Goal: Check status: Check status

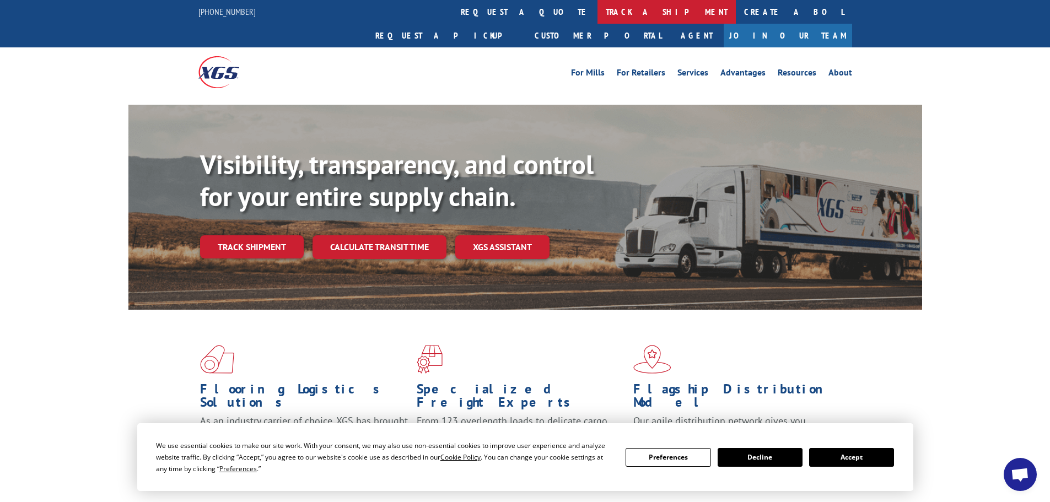
click at [597, 17] on link "track a shipment" at bounding box center [666, 12] width 138 height 24
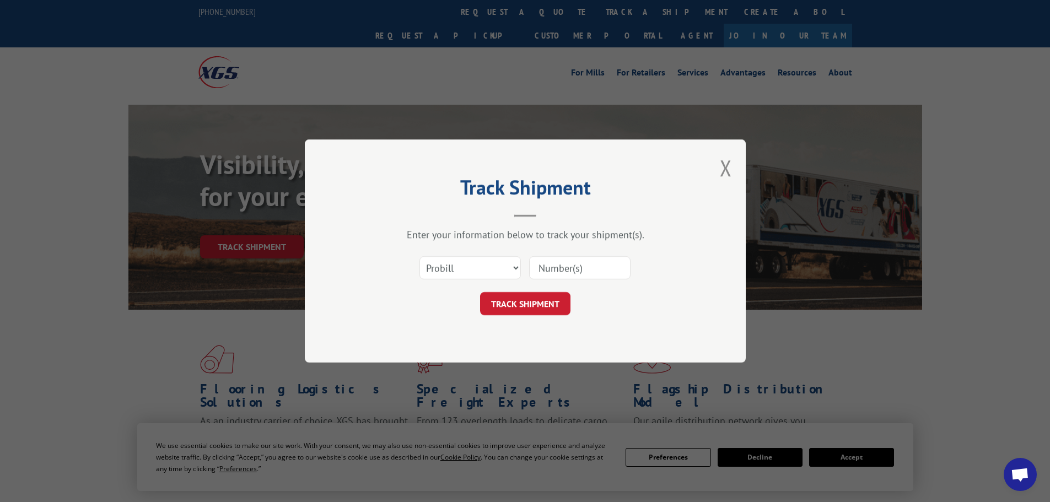
click at [570, 267] on input at bounding box center [579, 267] width 101 height 23
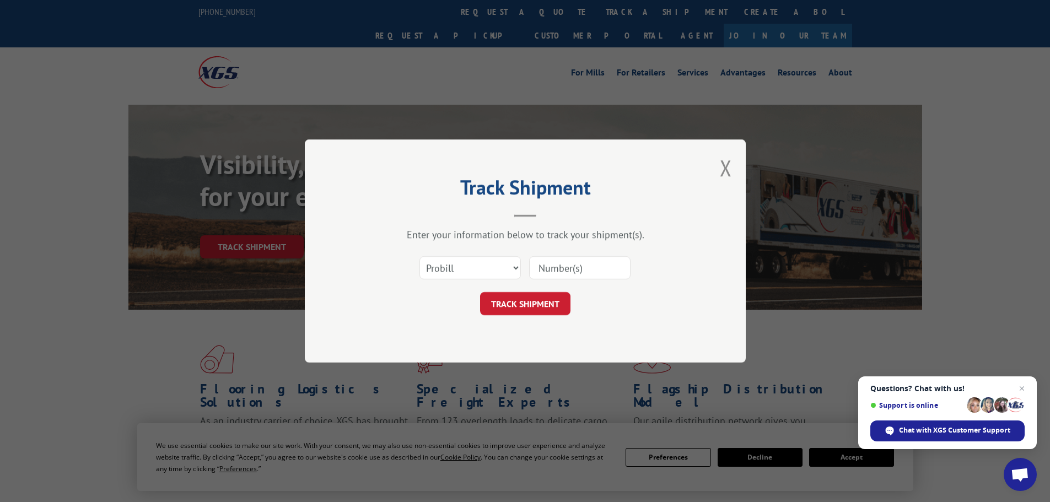
paste input "22487203"
type input "22487203"
click at [542, 303] on button "TRACK SHIPMENT" at bounding box center [525, 303] width 90 height 23
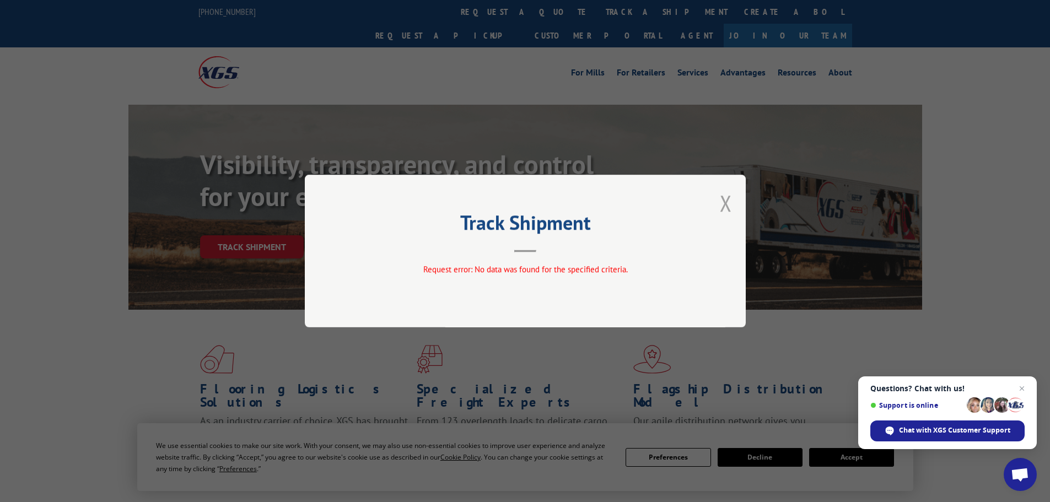
click at [731, 203] on button "Close modal" at bounding box center [726, 202] width 12 height 29
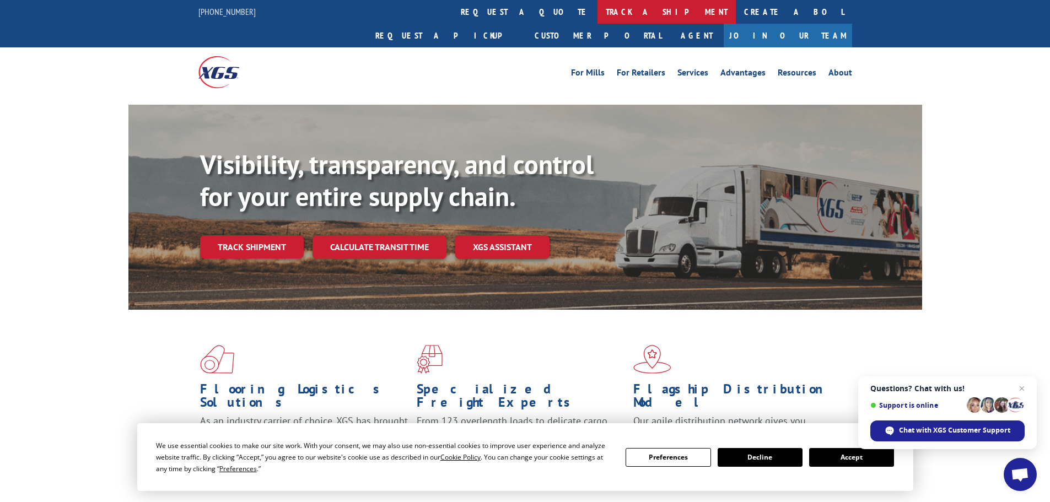
click at [597, 10] on link "track a shipment" at bounding box center [666, 12] width 138 height 24
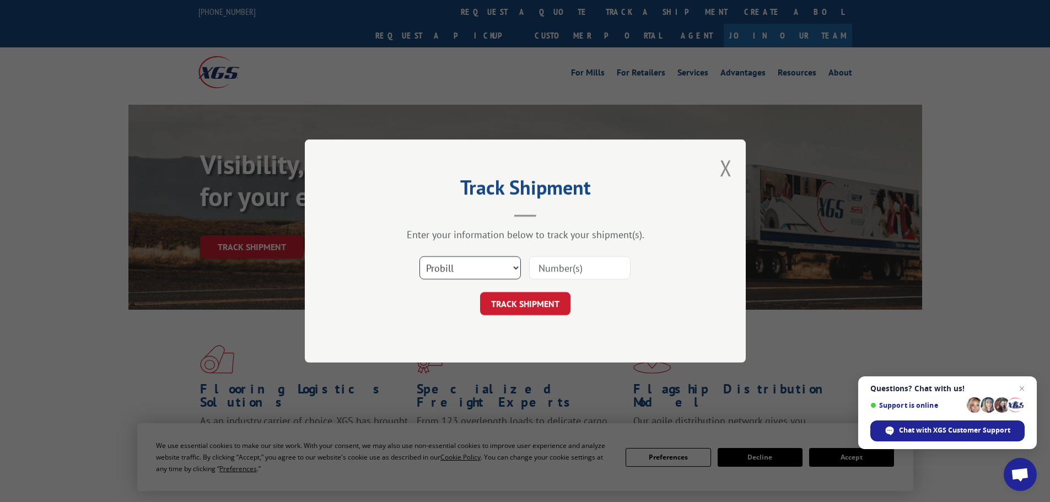
click at [518, 262] on select "Select category... Probill BOL PO" at bounding box center [469, 267] width 101 height 23
select select "bol"
click at [419, 256] on select "Select category... Probill BOL PO" at bounding box center [469, 267] width 101 height 23
click at [559, 256] on input at bounding box center [579, 267] width 101 height 23
click at [561, 274] on input at bounding box center [579, 267] width 101 height 23
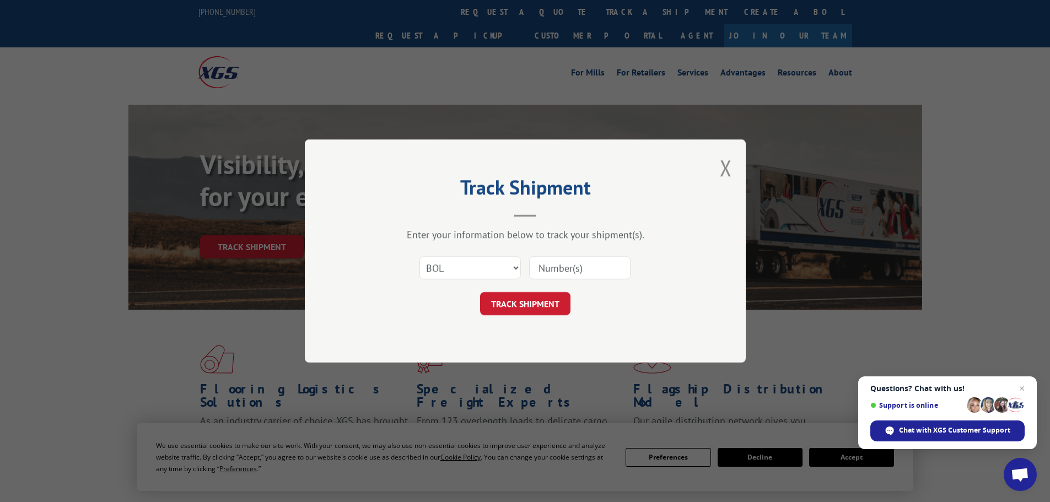
paste input "22487203"
type input "22487203"
click at [562, 299] on button "TRACK SHIPMENT" at bounding box center [525, 303] width 90 height 23
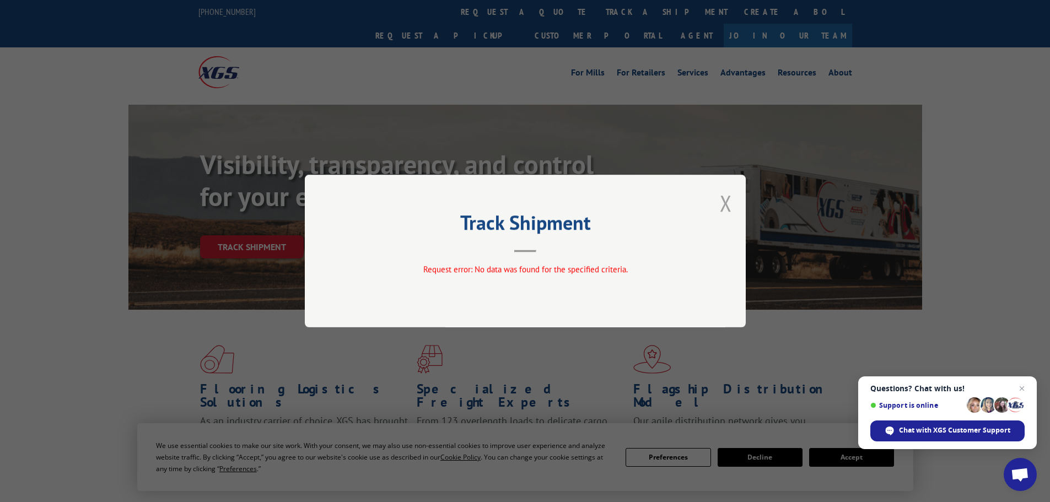
click at [729, 208] on button "Close modal" at bounding box center [726, 202] width 12 height 29
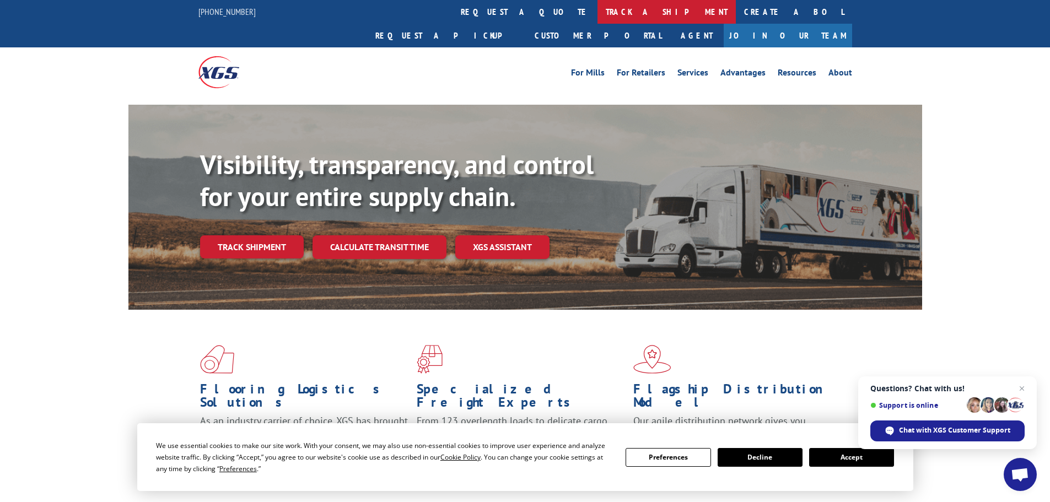
click at [597, 15] on link "track a shipment" at bounding box center [666, 12] width 138 height 24
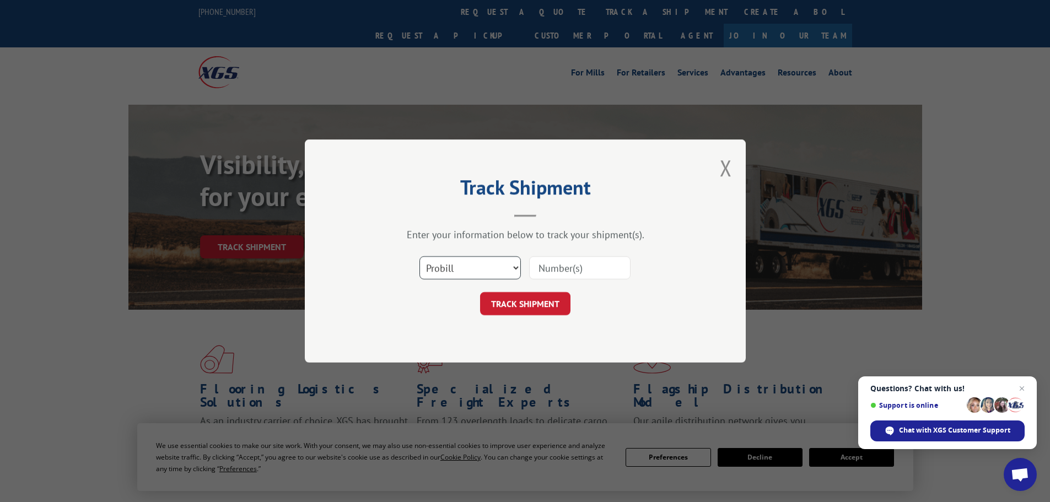
click at [470, 272] on select "Select category... Probill BOL PO" at bounding box center [469, 267] width 101 height 23
select select "po"
click at [419, 256] on select "Select category... Probill BOL PO" at bounding box center [469, 267] width 101 height 23
click at [560, 269] on input at bounding box center [579, 267] width 101 height 23
paste input "22487203"
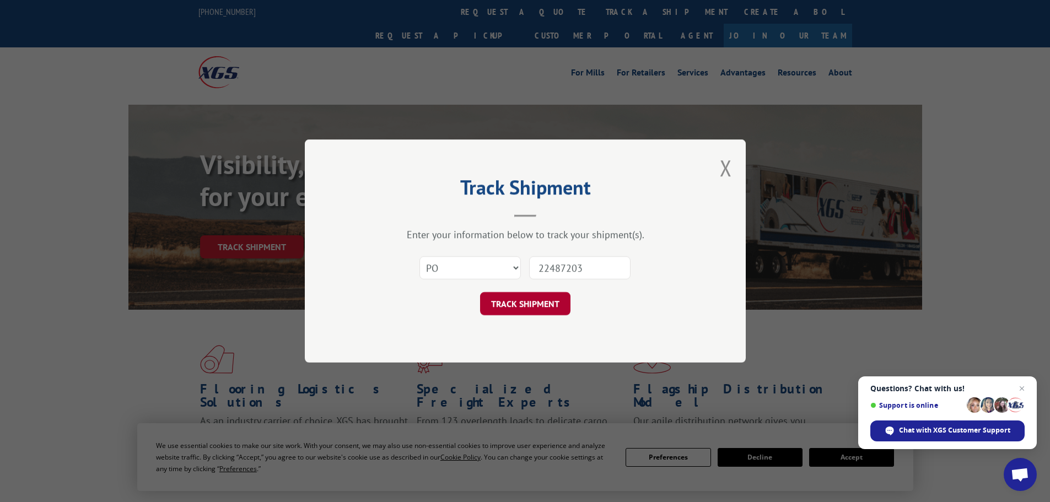
type input "22487203"
click at [548, 305] on button "TRACK SHIPMENT" at bounding box center [525, 303] width 90 height 23
